Goal: Find specific page/section: Find specific page/section

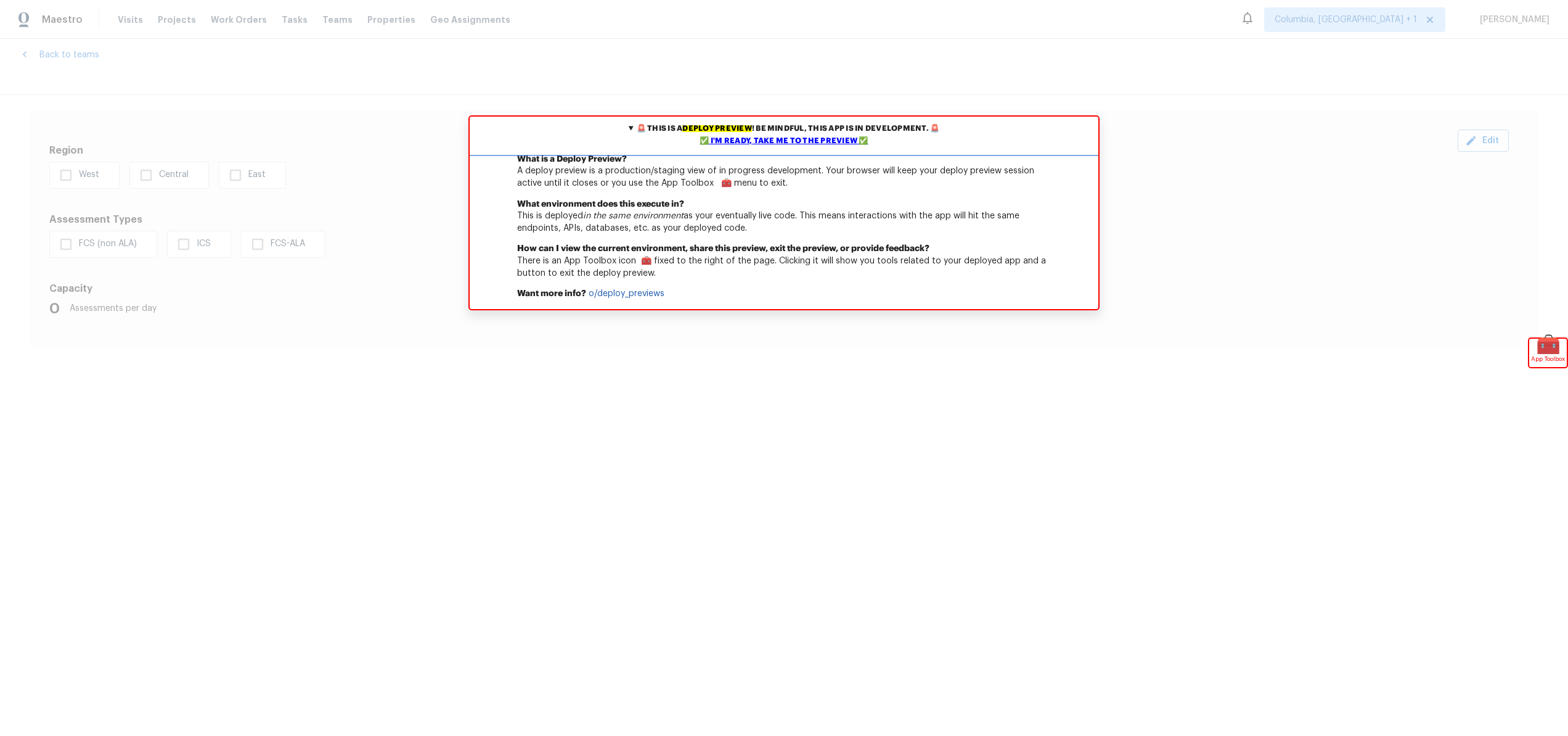
click at [738, 142] on div "✅ I'm ready, take me to the preview ✅" at bounding box center [784, 141] width 622 height 12
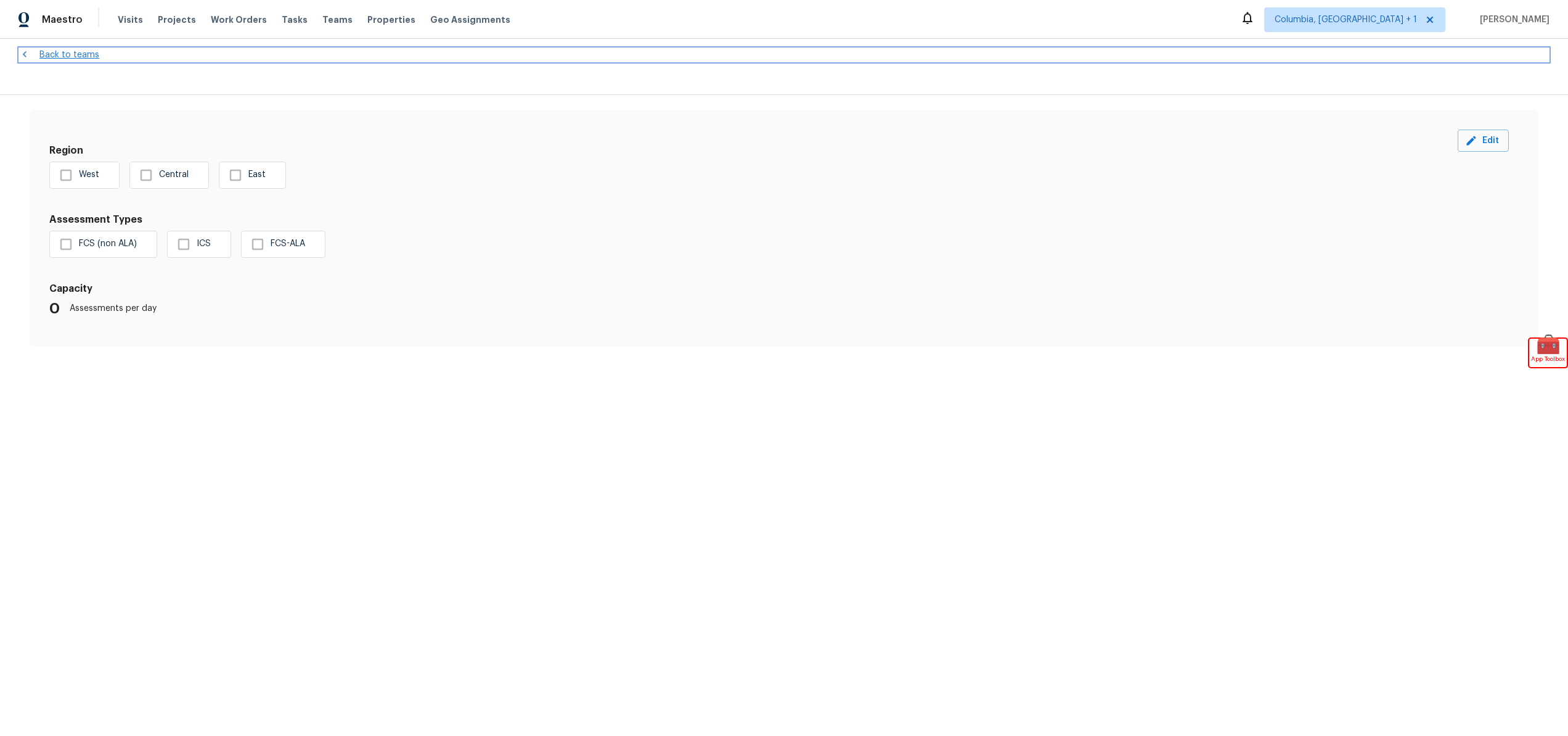
click at [64, 50] on link "Back to teams" at bounding box center [784, 55] width 1529 height 12
